Goal: Book appointment/travel/reservation

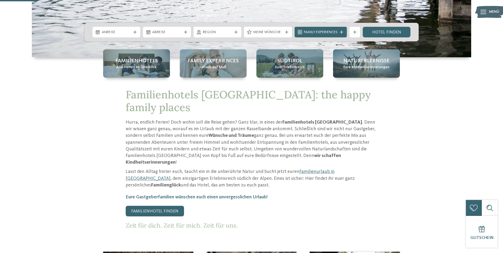
scroll to position [177, 0]
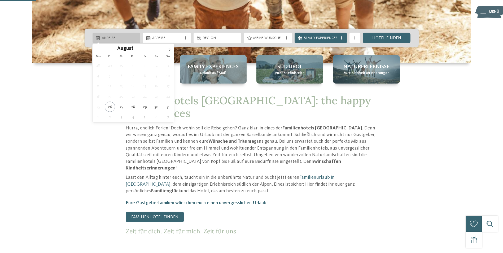
click at [133, 37] on icon at bounding box center [134, 37] width 3 height 3
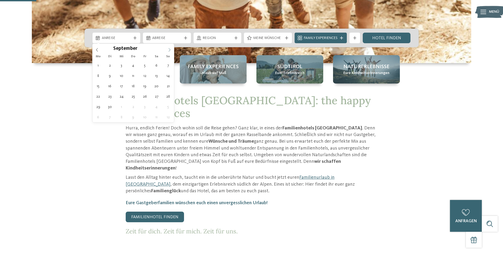
click at [168, 50] on icon at bounding box center [170, 50] width 4 height 4
type input "****"
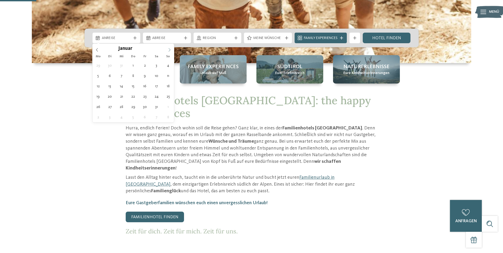
click at [168, 50] on icon at bounding box center [170, 50] width 4 height 4
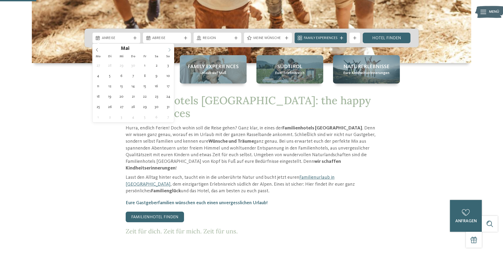
click at [168, 50] on icon at bounding box center [170, 50] width 4 height 4
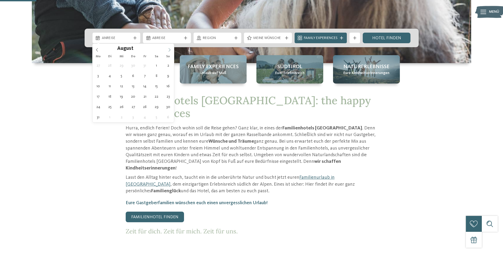
type div "08.08.2026"
type input "****"
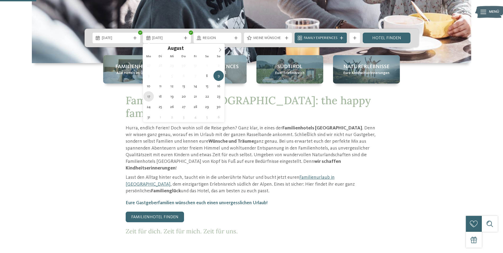
type div "17.08.2026"
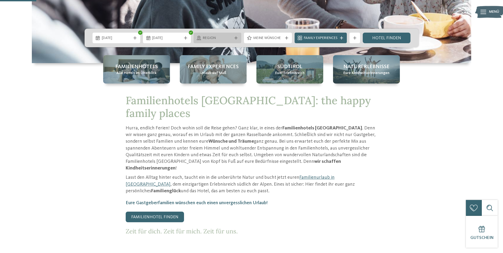
click at [236, 37] on icon at bounding box center [236, 37] width 3 height 3
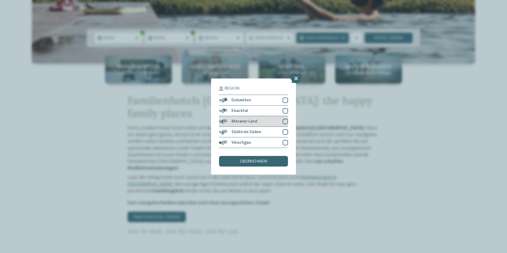
click at [287, 121] on div at bounding box center [285, 121] width 5 height 5
click at [284, 99] on div at bounding box center [285, 100] width 5 height 5
click at [257, 160] on span "übernehmen" at bounding box center [254, 161] width 28 height 4
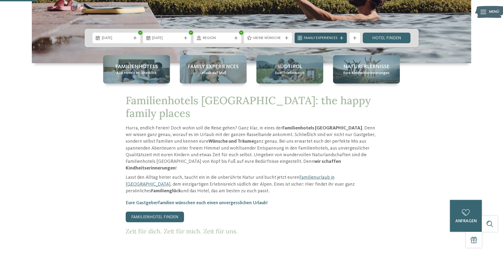
click at [319, 41] on span "Family Experiences" at bounding box center [321, 38] width 34 height 5
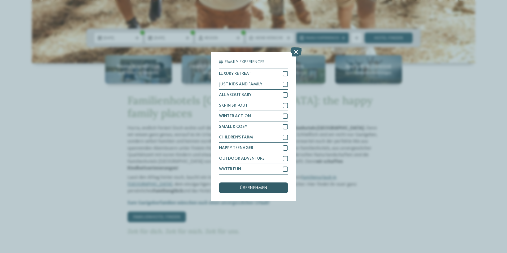
click at [254, 187] on span "übernehmen" at bounding box center [254, 188] width 28 height 4
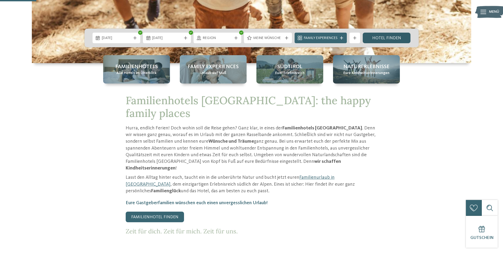
click at [382, 36] on link "Hotel finden" at bounding box center [387, 38] width 48 height 11
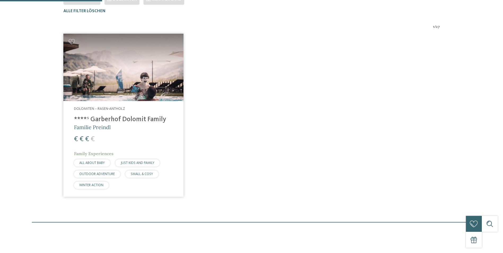
scroll to position [174, 0]
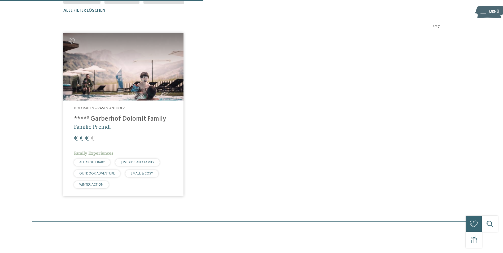
click at [84, 152] on span "Family Experiences" at bounding box center [94, 152] width 40 height 5
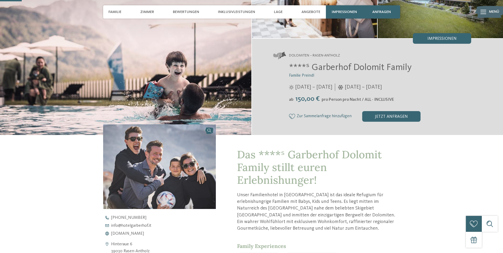
scroll to position [98, 0]
